Goal: Obtain resource: Download file/media

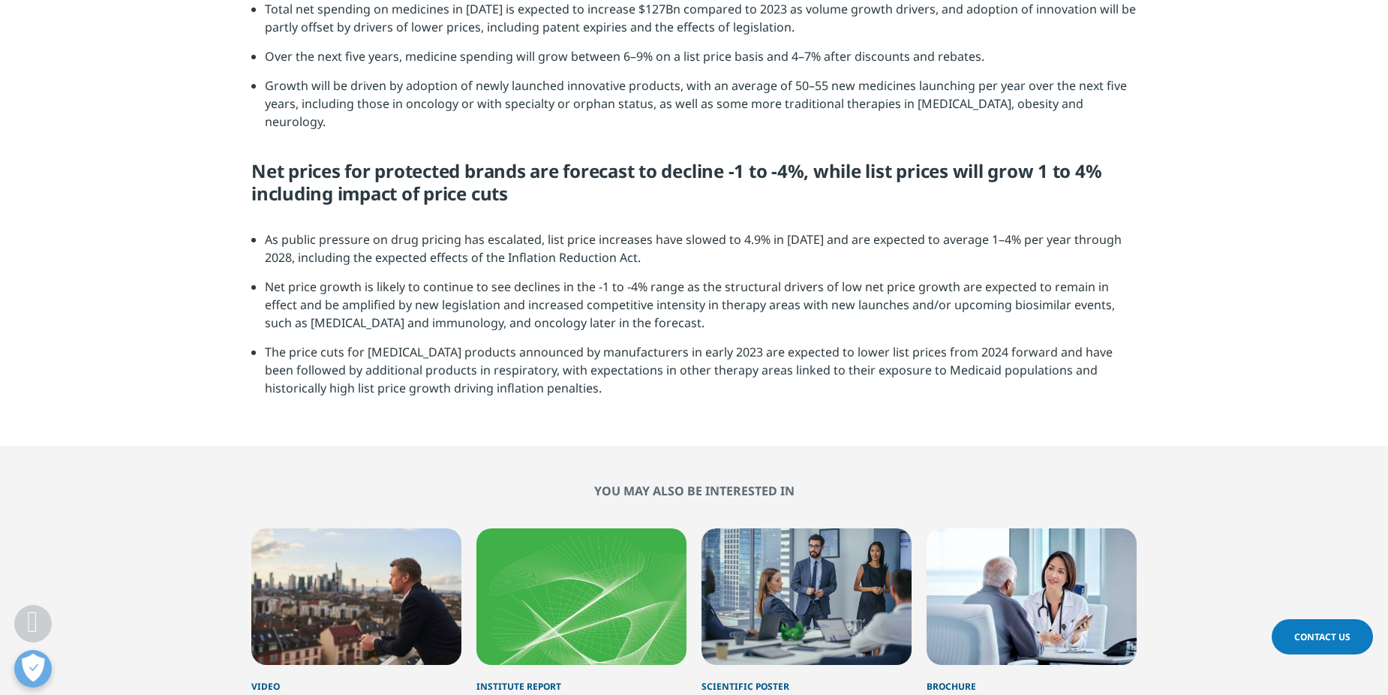
scroll to position [4349, 0]
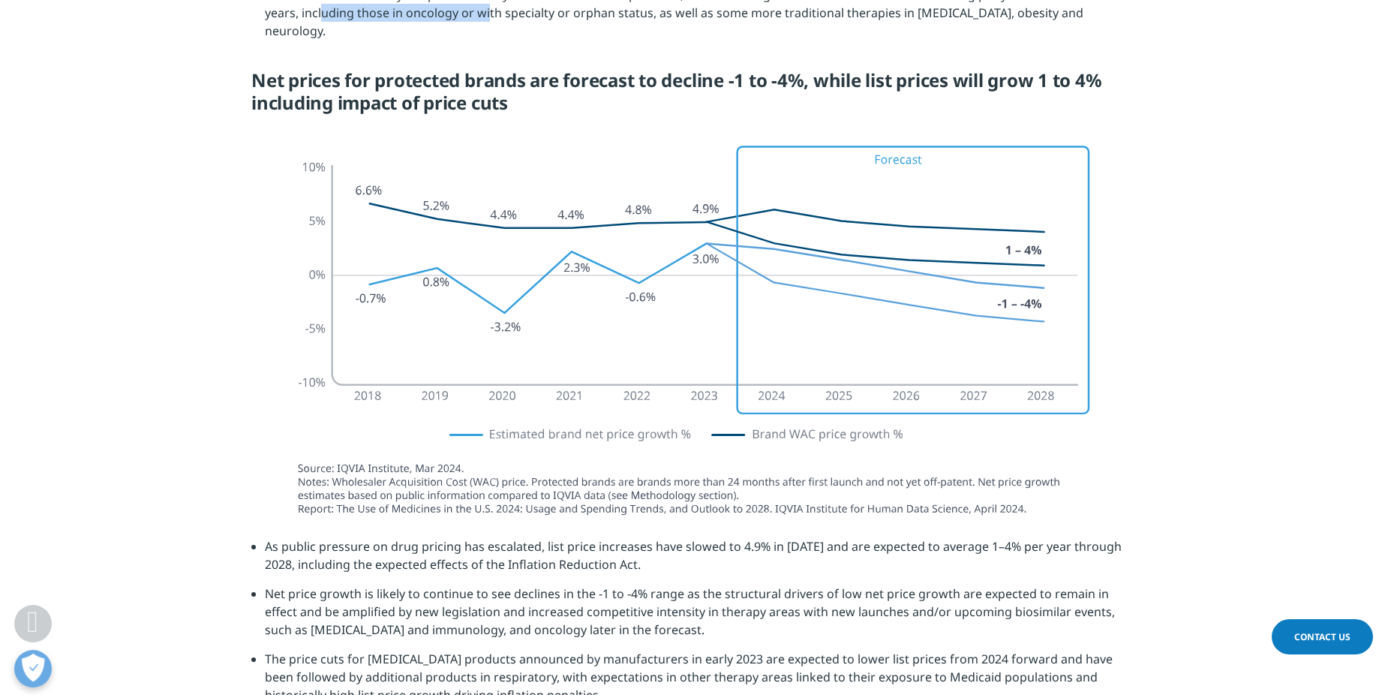
drag, startPoint x: 324, startPoint y: 443, endPoint x: 488, endPoint y: 452, distance: 164.5
click at [488, 51] on li "Growth will be driven by adoption of newly launched innovative products, with a…" at bounding box center [701, 18] width 872 height 65
click at [490, 51] on li "Growth will be driven by adoption of newly launched innovative products, with a…" at bounding box center [701, 18] width 872 height 65
click at [516, 51] on li "Growth will be driven by adoption of newly launched innovative products, with a…" at bounding box center [701, 18] width 872 height 65
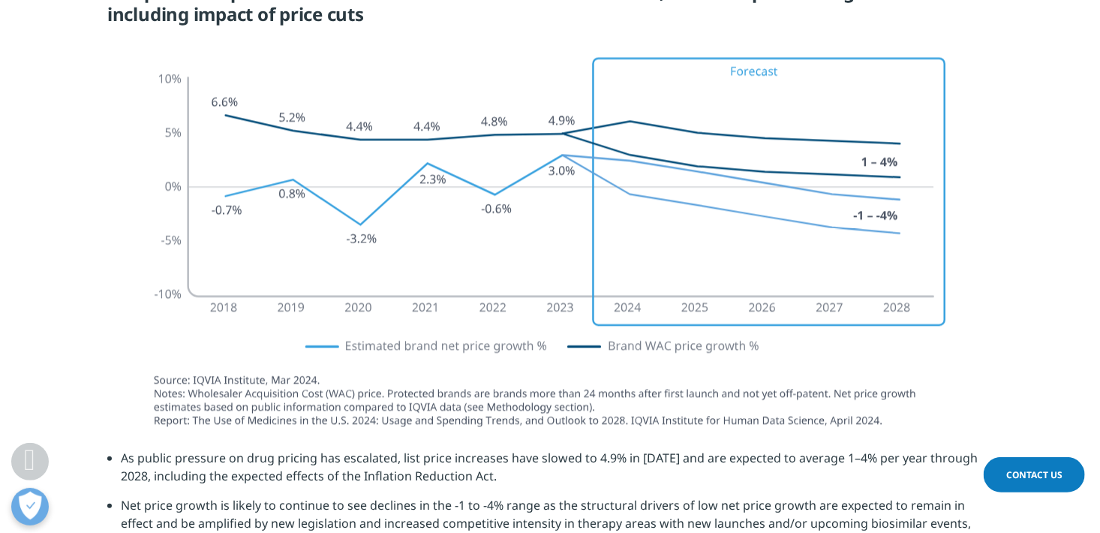
scroll to position [4421, 0]
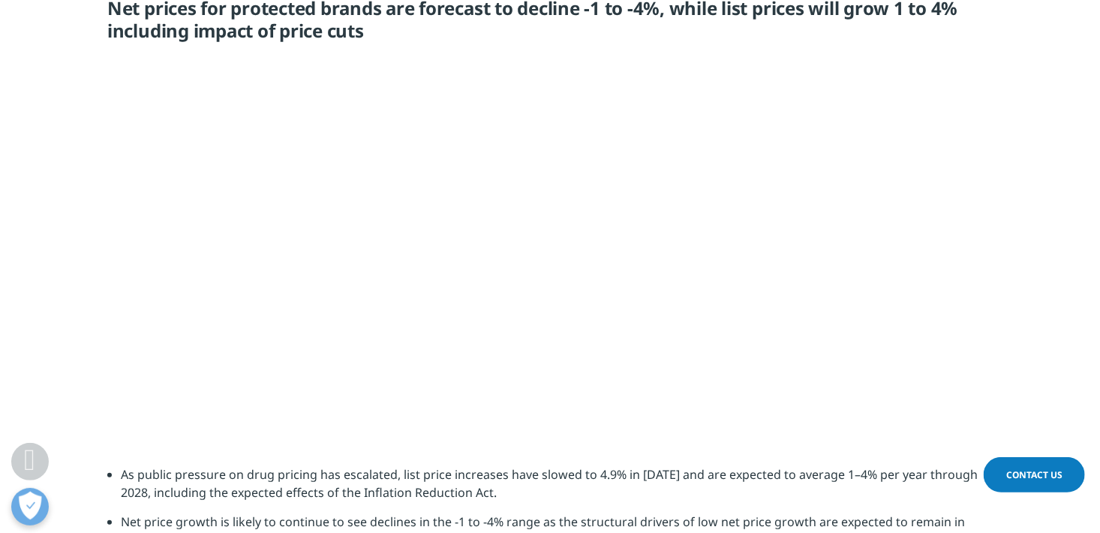
drag, startPoint x: 118, startPoint y: 347, endPoint x: 129, endPoint y: 347, distance: 11.3
drag, startPoint x: 154, startPoint y: 347, endPoint x: 543, endPoint y: 355, distance: 389.3
drag, startPoint x: 543, startPoint y: 355, endPoint x: 764, endPoint y: 353, distance: 220.5
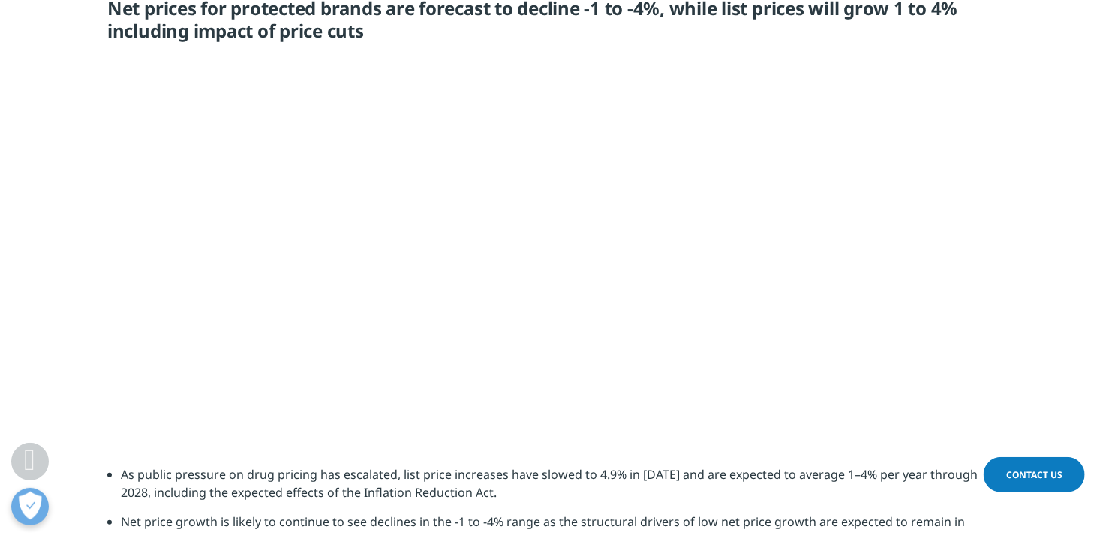
drag, startPoint x: 638, startPoint y: 365, endPoint x: 755, endPoint y: 368, distance: 117.0
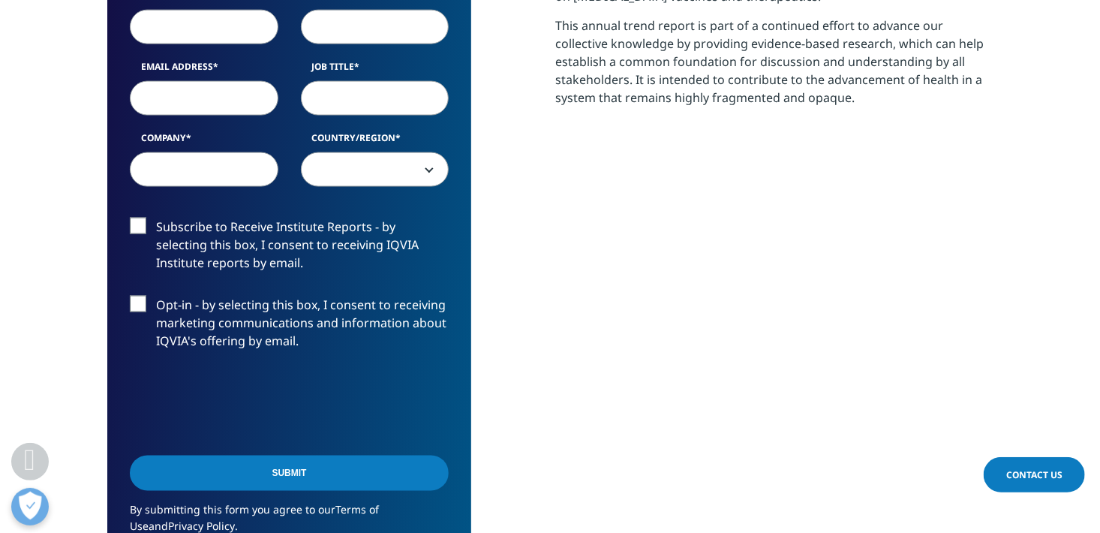
scroll to position [750, 0]
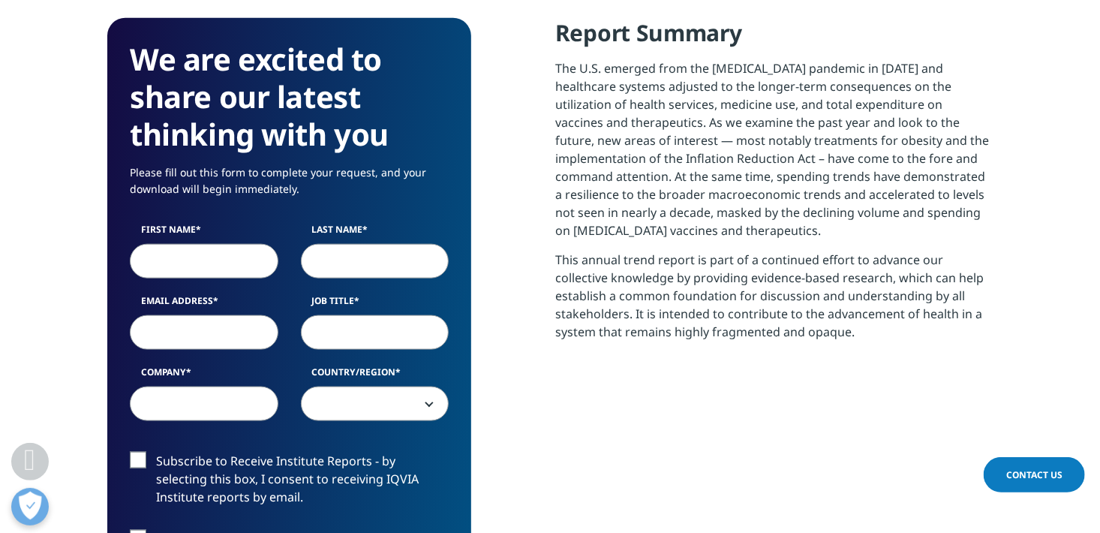
drag, startPoint x: 169, startPoint y: 257, endPoint x: 463, endPoint y: 382, distance: 319.6
click at [169, 257] on input "First Name" at bounding box center [204, 261] width 149 height 35
